Goal: Obtain resource: Obtain resource

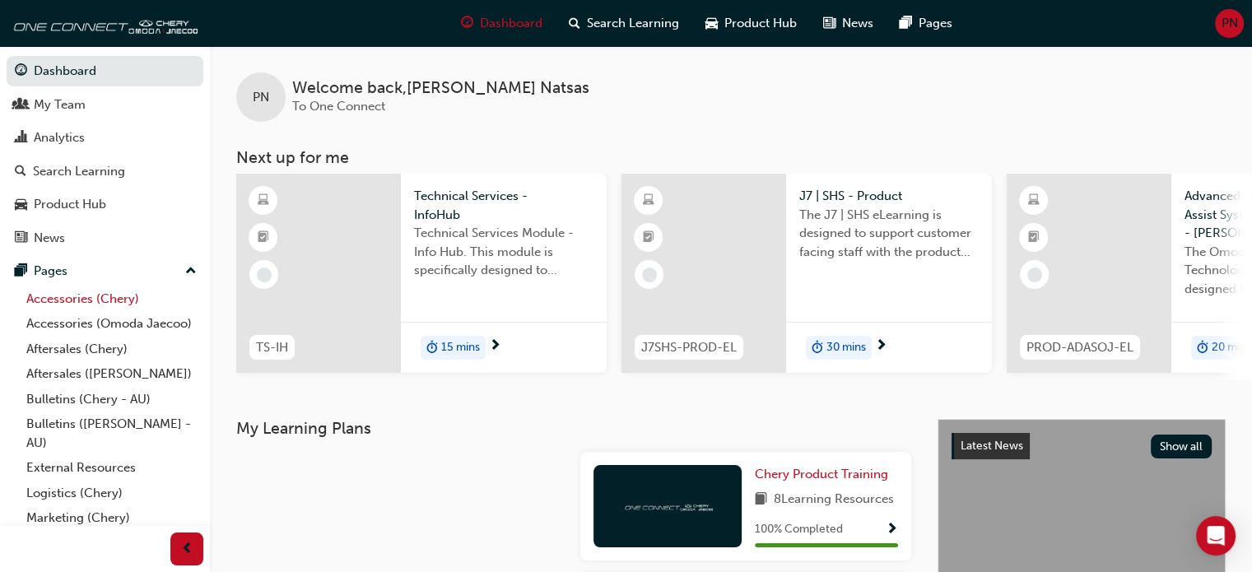
click at [111, 296] on link "Accessories (Chery)" at bounding box center [112, 299] width 184 height 26
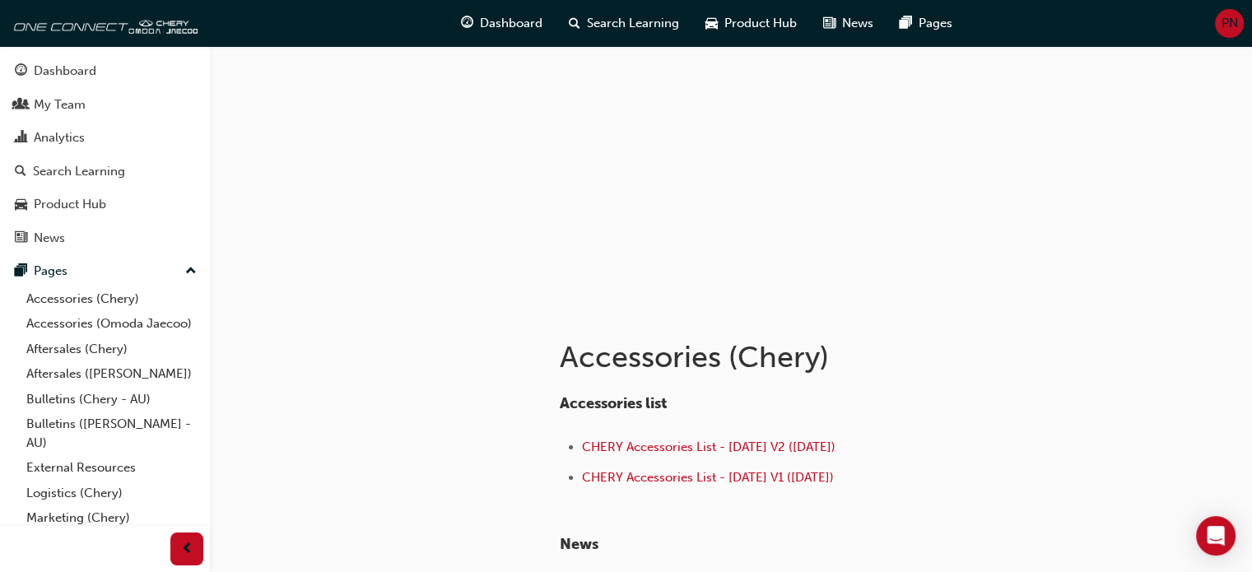
scroll to position [165, 0]
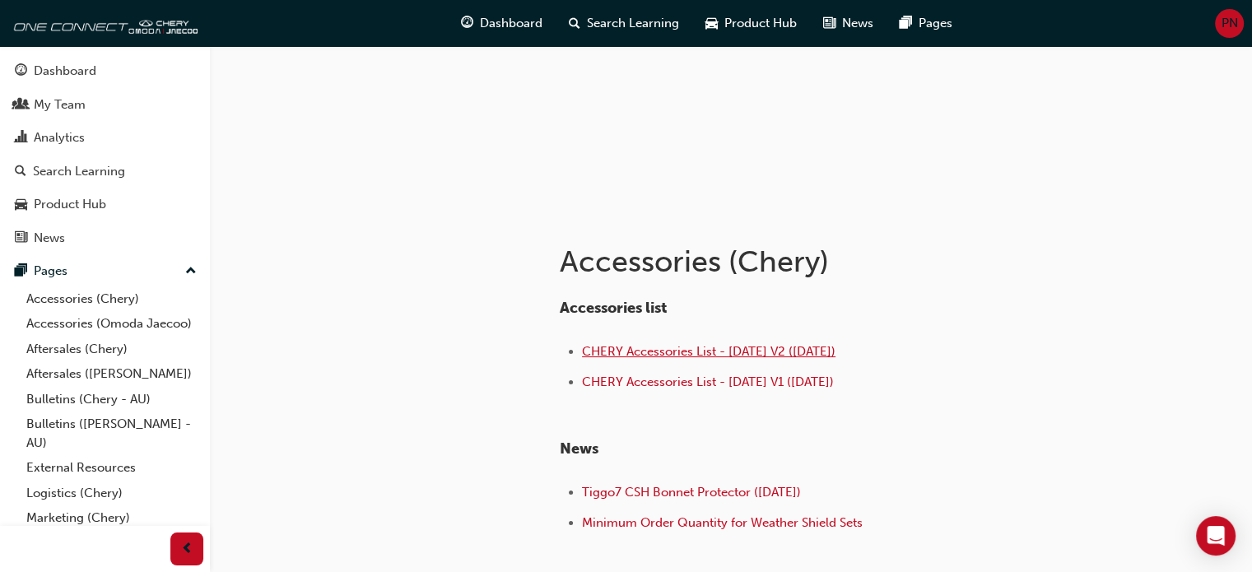
click at [663, 348] on span "CHERY Accessories List - [DATE] V2 ([DATE])" at bounding box center [709, 351] width 254 height 15
click at [695, 384] on span "CHERY Accessories List - [DATE] V1 ([DATE])" at bounding box center [708, 382] width 252 height 15
click at [724, 377] on span "CHERY Accessories List - [DATE] V1 ([DATE])" at bounding box center [708, 382] width 252 height 15
click at [696, 345] on span "CHERY Accessories List - [DATE] V2 ([DATE])" at bounding box center [709, 351] width 254 height 15
